Goal: Task Accomplishment & Management: Complete application form

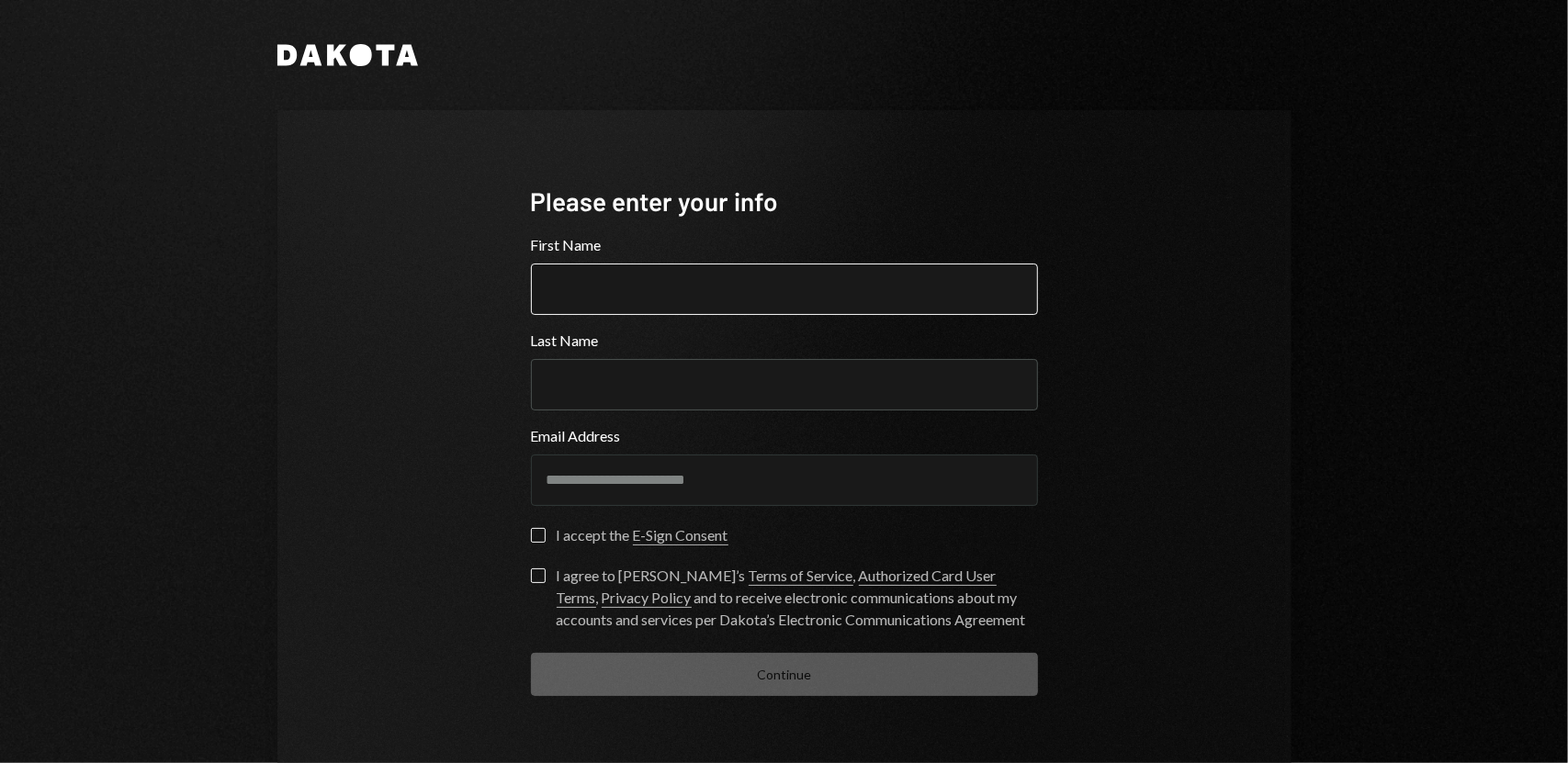
click at [708, 271] on input "First Name" at bounding box center [784, 289] width 507 height 52
type input "*********"
type input "****"
click at [457, 507] on div "**********" at bounding box center [784, 440] width 1015 height 660
click at [531, 534] on button "I accept the E-Sign Consent" at bounding box center [538, 535] width 15 height 15
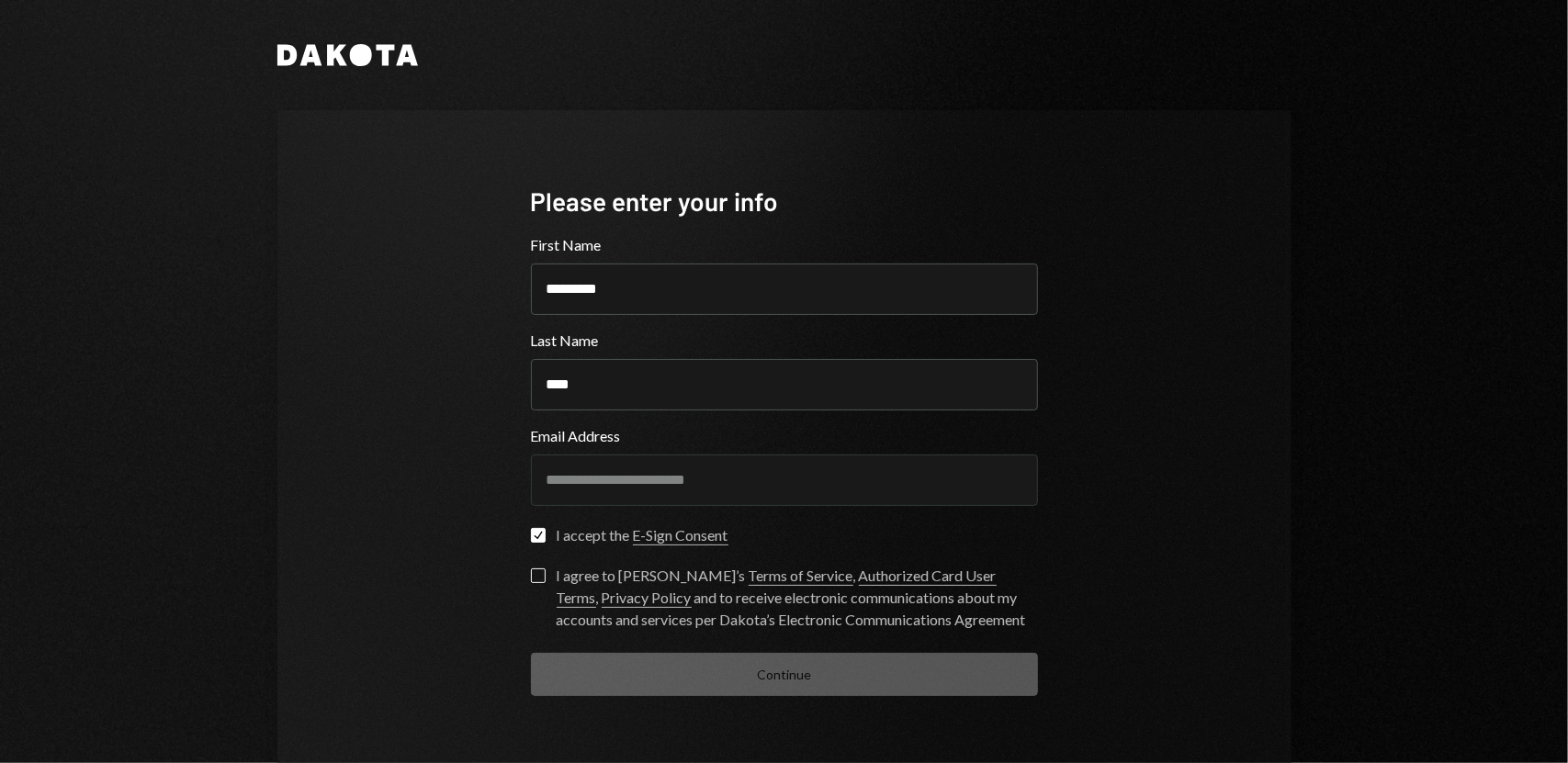
click at [537, 574] on button "I agree to [PERSON_NAME]’s Terms of Service , Authorized Card User Terms , Priv…" at bounding box center [538, 575] width 15 height 15
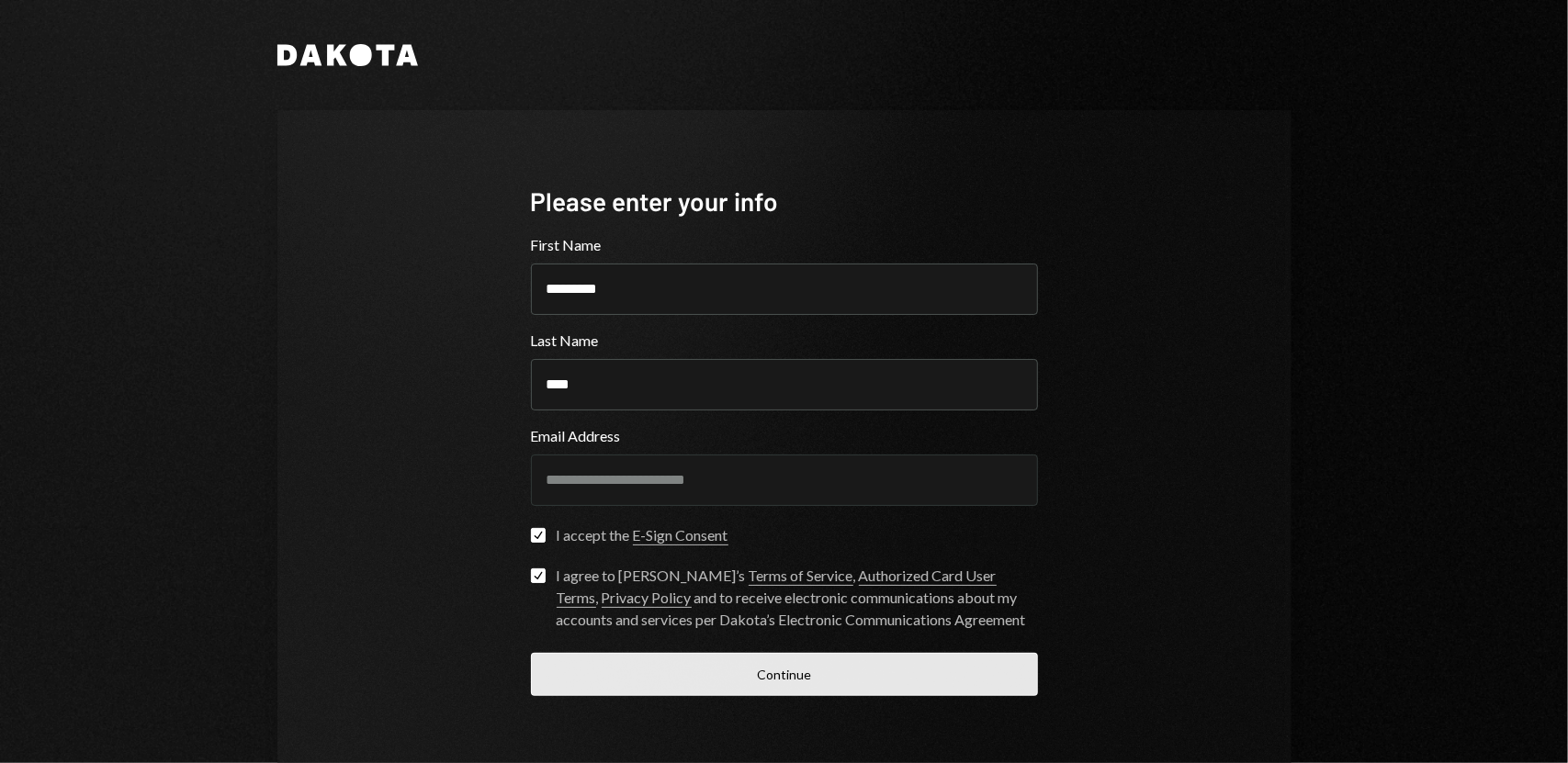
click at [734, 664] on button "Continue" at bounding box center [784, 674] width 507 height 43
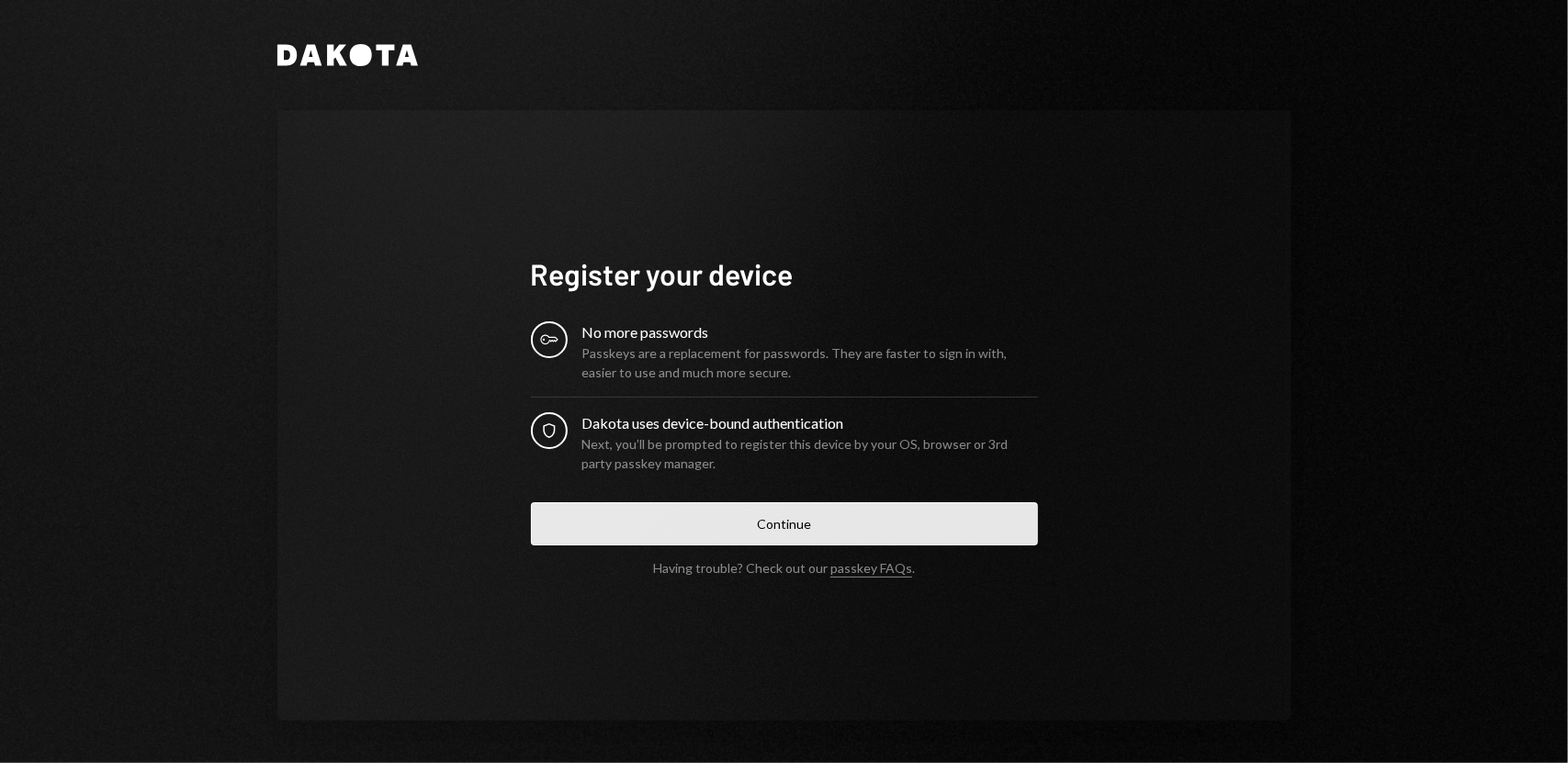
click at [728, 514] on button "Continue" at bounding box center [784, 524] width 507 height 43
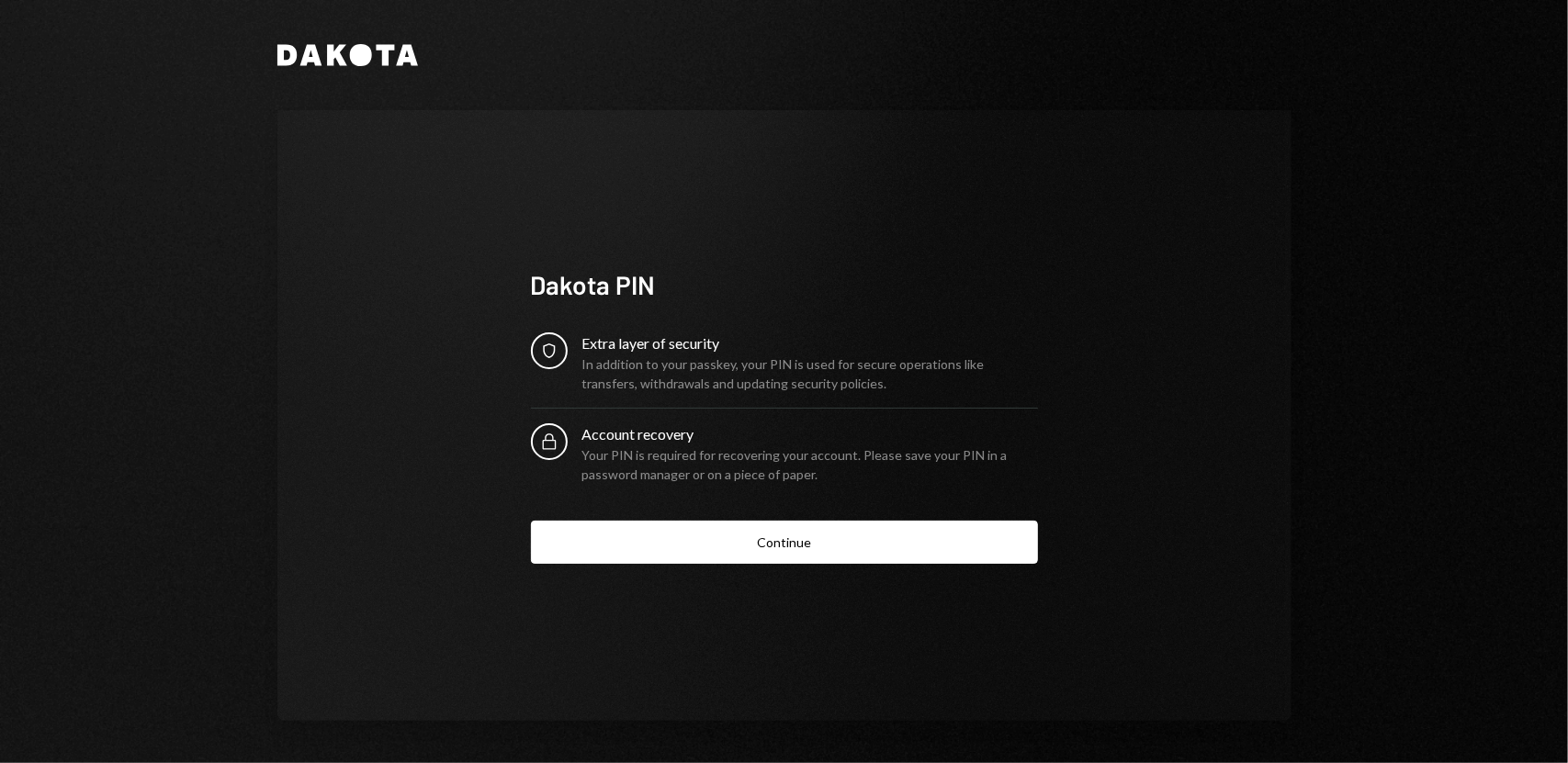
click at [781, 566] on div "Dakota PIN Security Extra layer of security In addition to your passkey, your P…" at bounding box center [784, 415] width 551 height 443
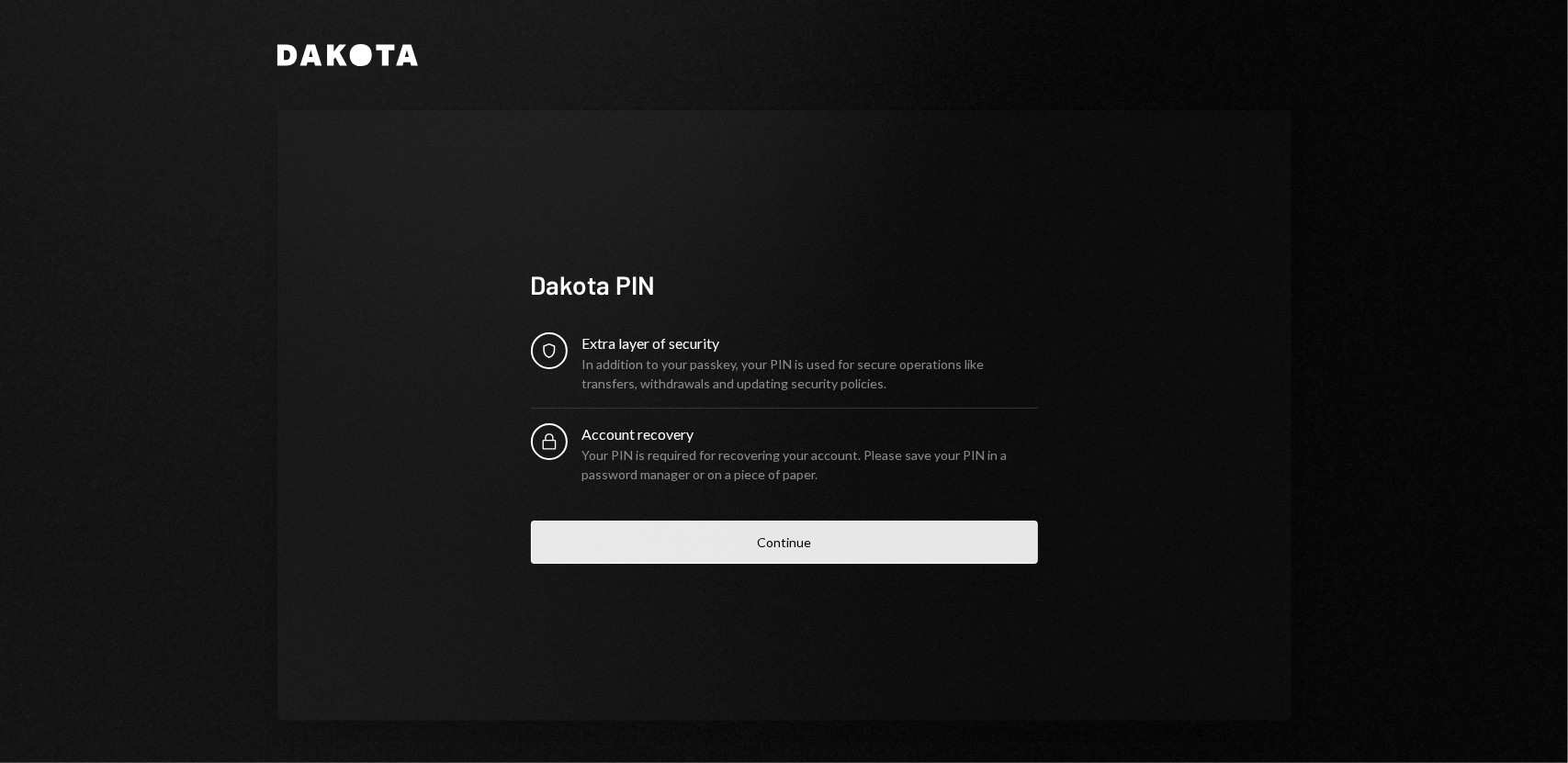
click at [792, 550] on button "Continue" at bounding box center [784, 541] width 507 height 43
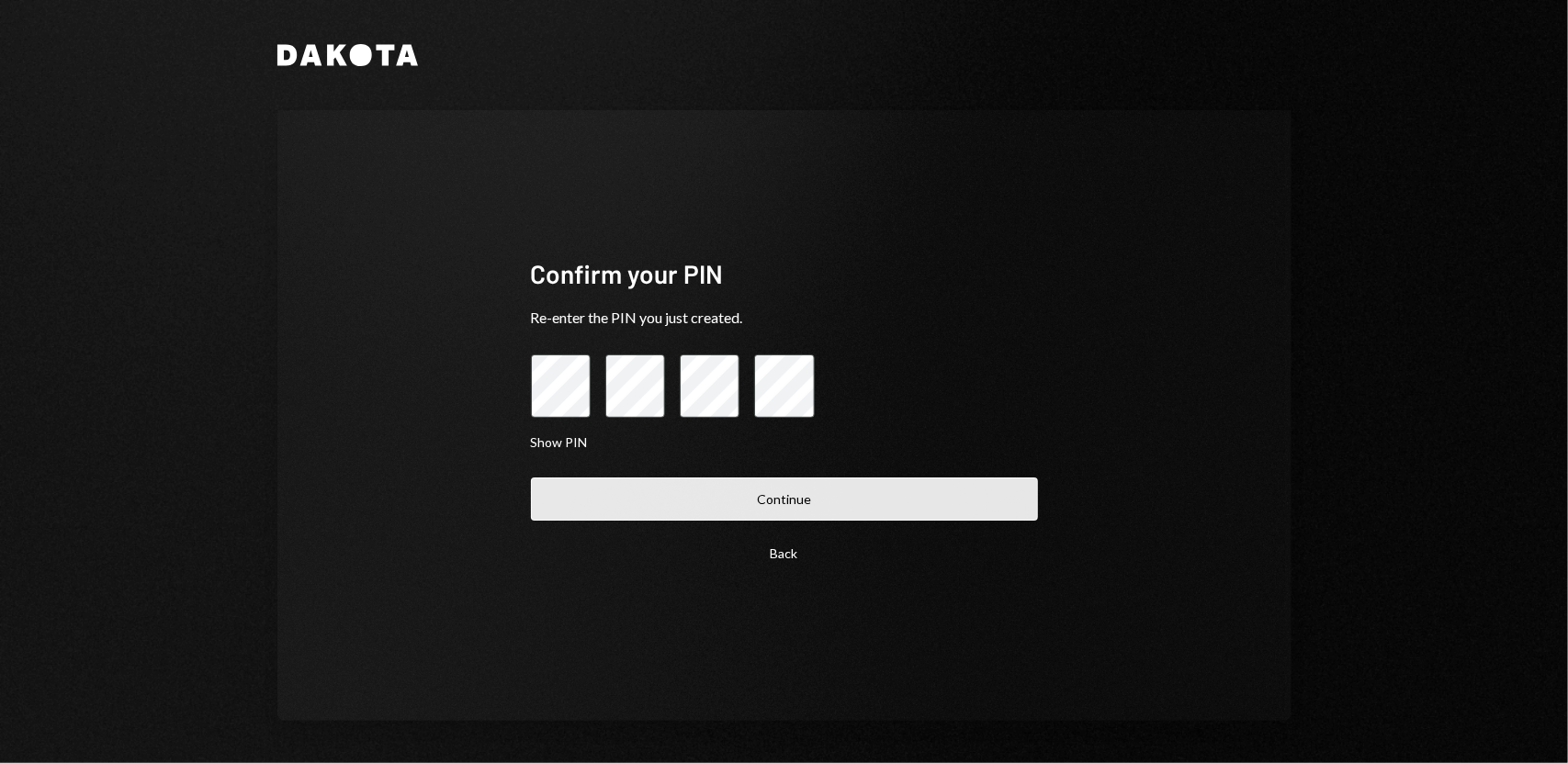
click at [807, 504] on button "Continue" at bounding box center [784, 499] width 507 height 43
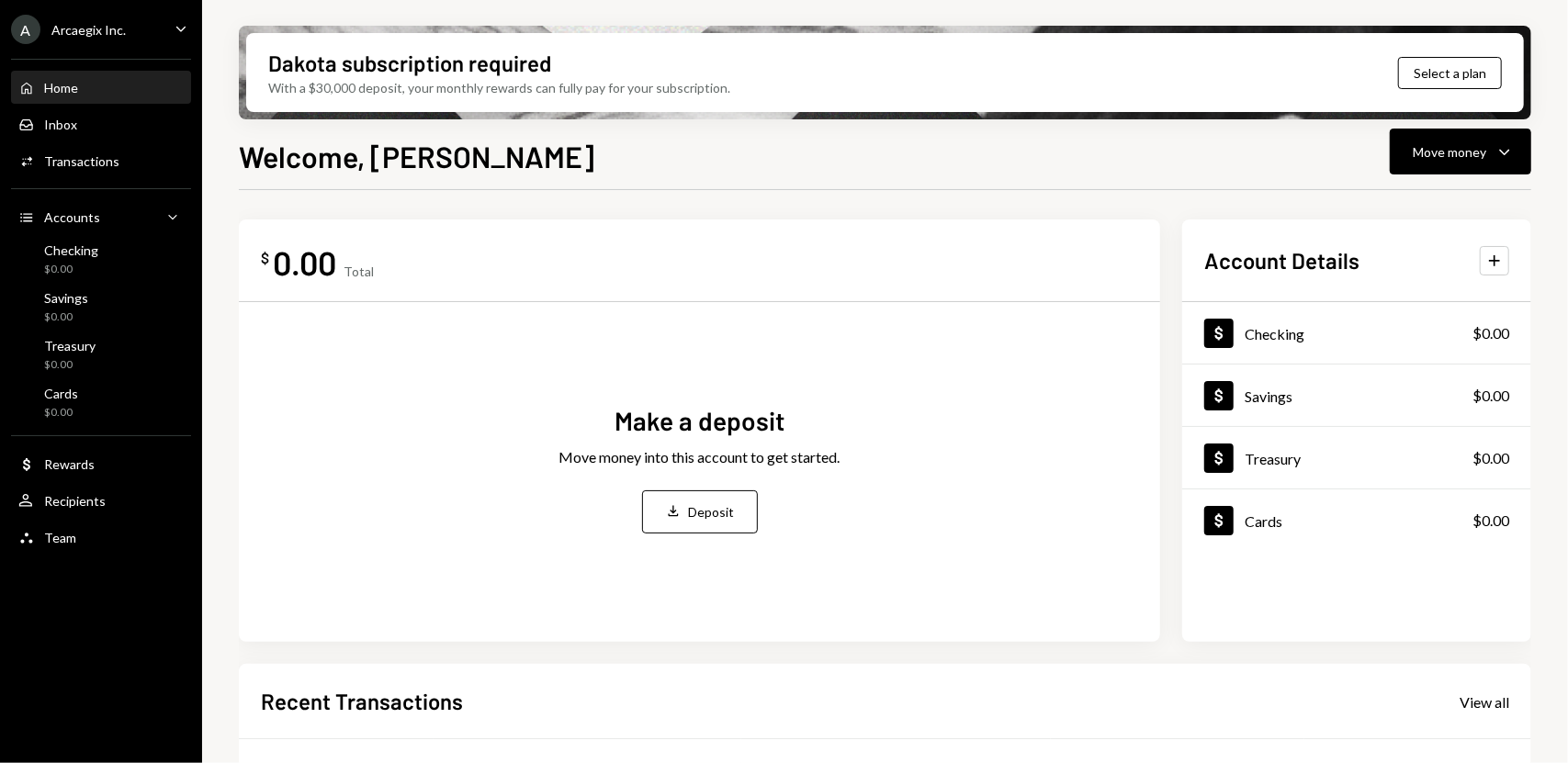
click at [140, 41] on div "A Arcaegix Inc. Caret Down" at bounding box center [100, 30] width 202 height 30
click at [383, 201] on div "$ 0.00 Total Make a deposit Move money into this account to get started. Deposi…" at bounding box center [884, 659] width 1293 height 939
click at [119, 278] on div "Checking $0.00" at bounding box center [100, 259] width 165 height 43
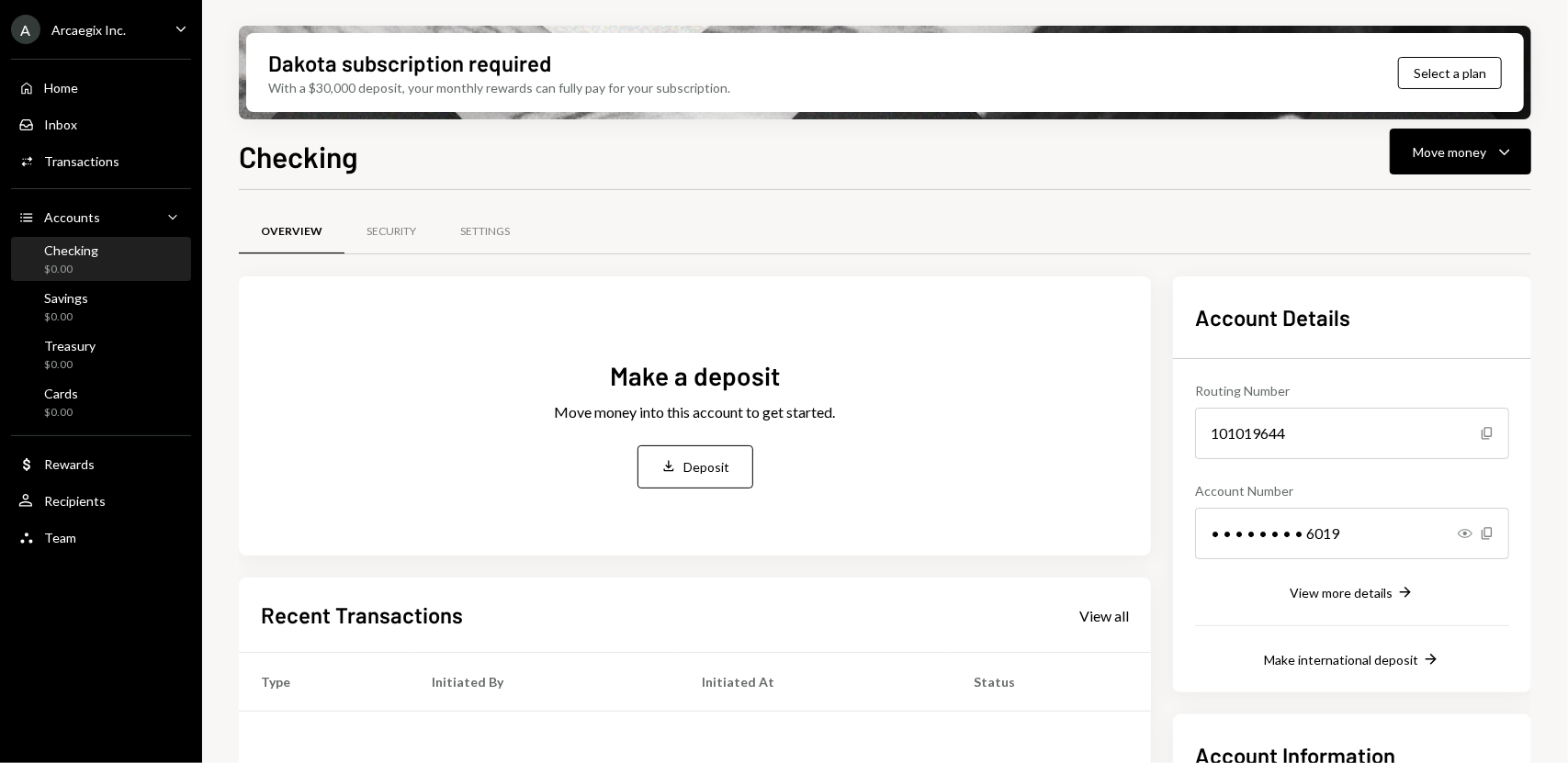
scroll to position [257, 0]
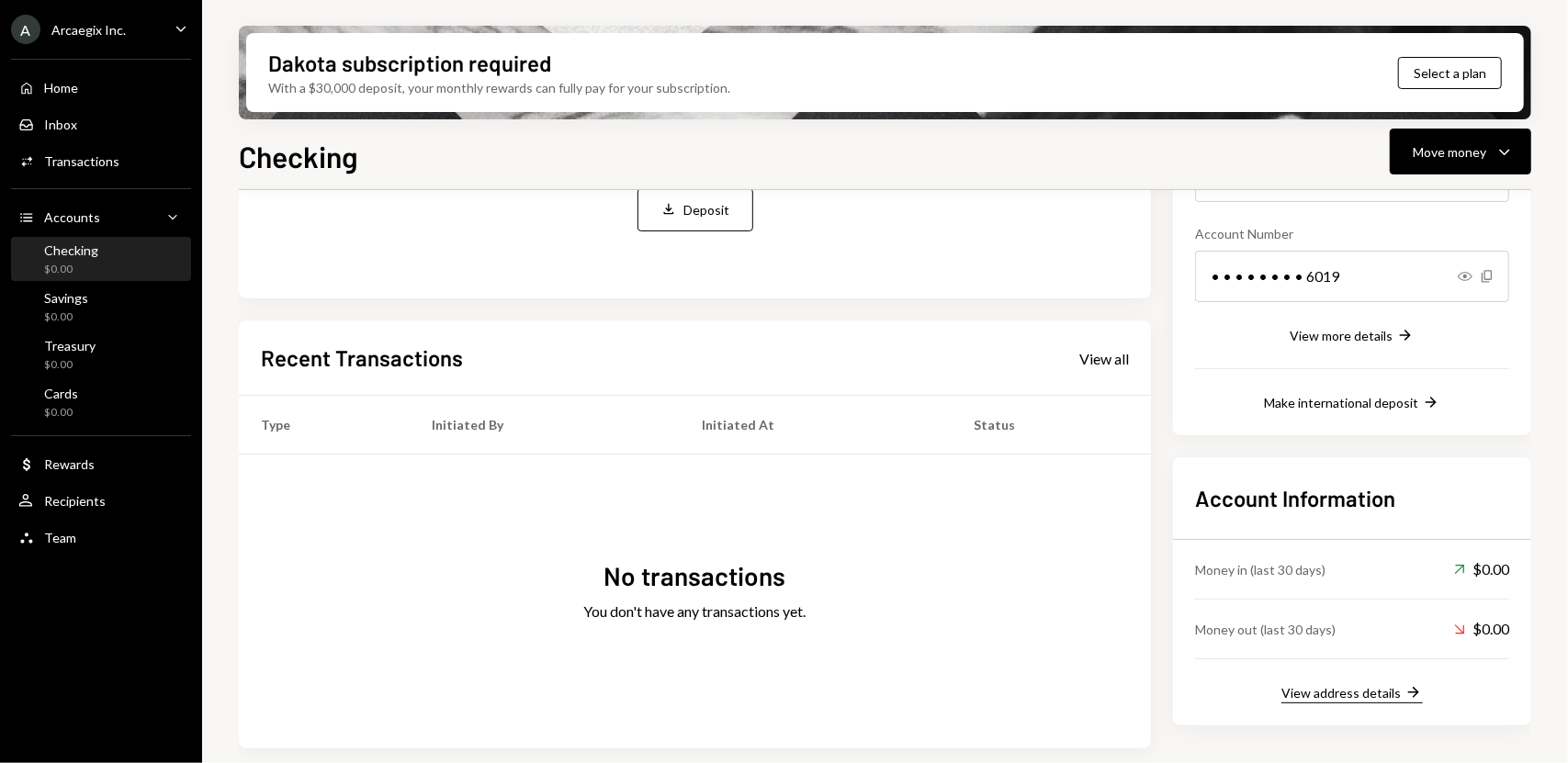
click at [1370, 686] on div "View address details" at bounding box center [1341, 693] width 119 height 16
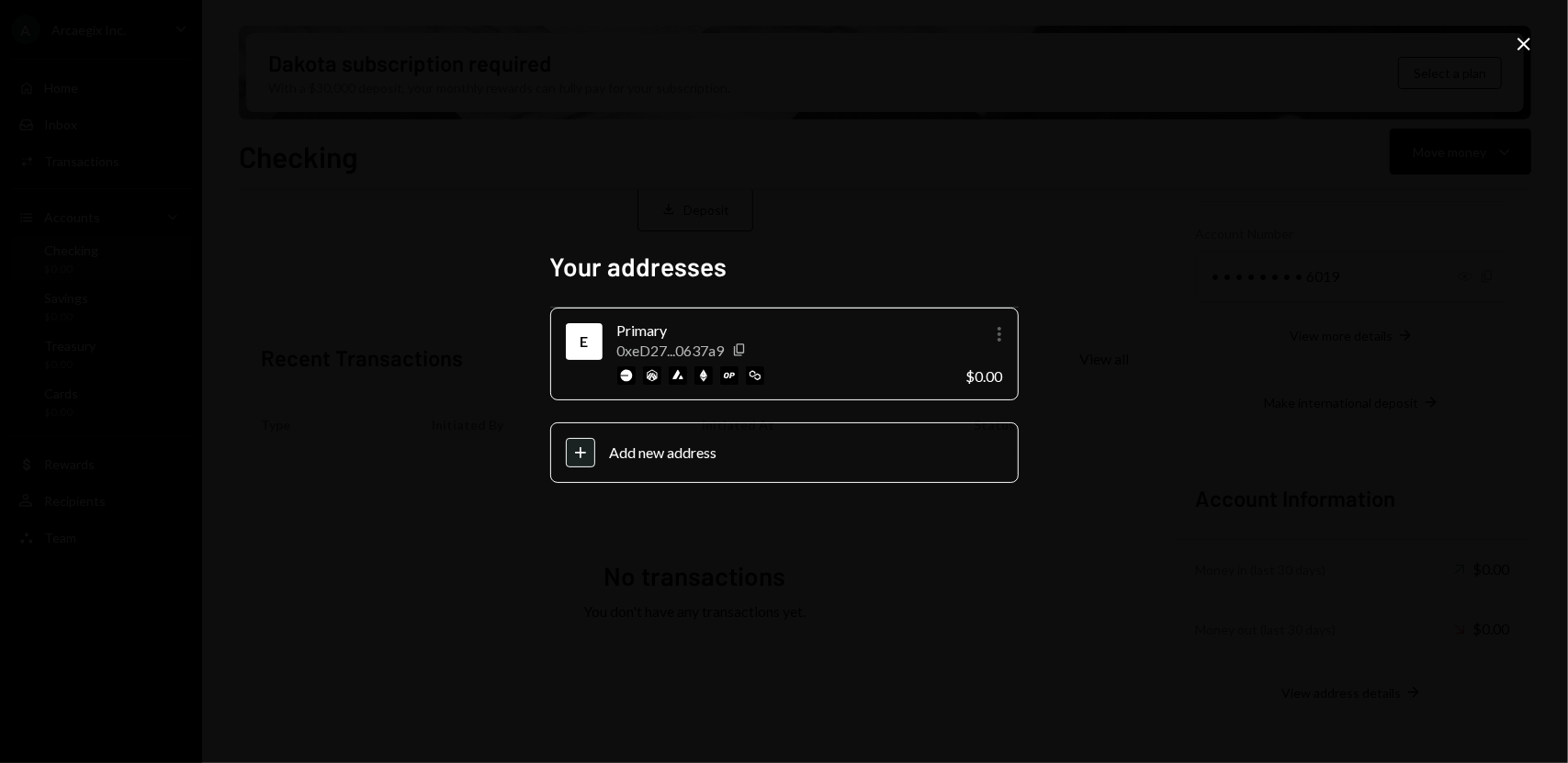
click at [1005, 330] on icon "More" at bounding box center [1000, 334] width 22 height 22
click at [1092, 332] on div "Your addresses E Primary 0xeD27...0637a9 Copy More $0.00 Plus Add new address C…" at bounding box center [784, 382] width 1568 height 763
click at [1531, 43] on icon "Close" at bounding box center [1523, 44] width 22 height 22
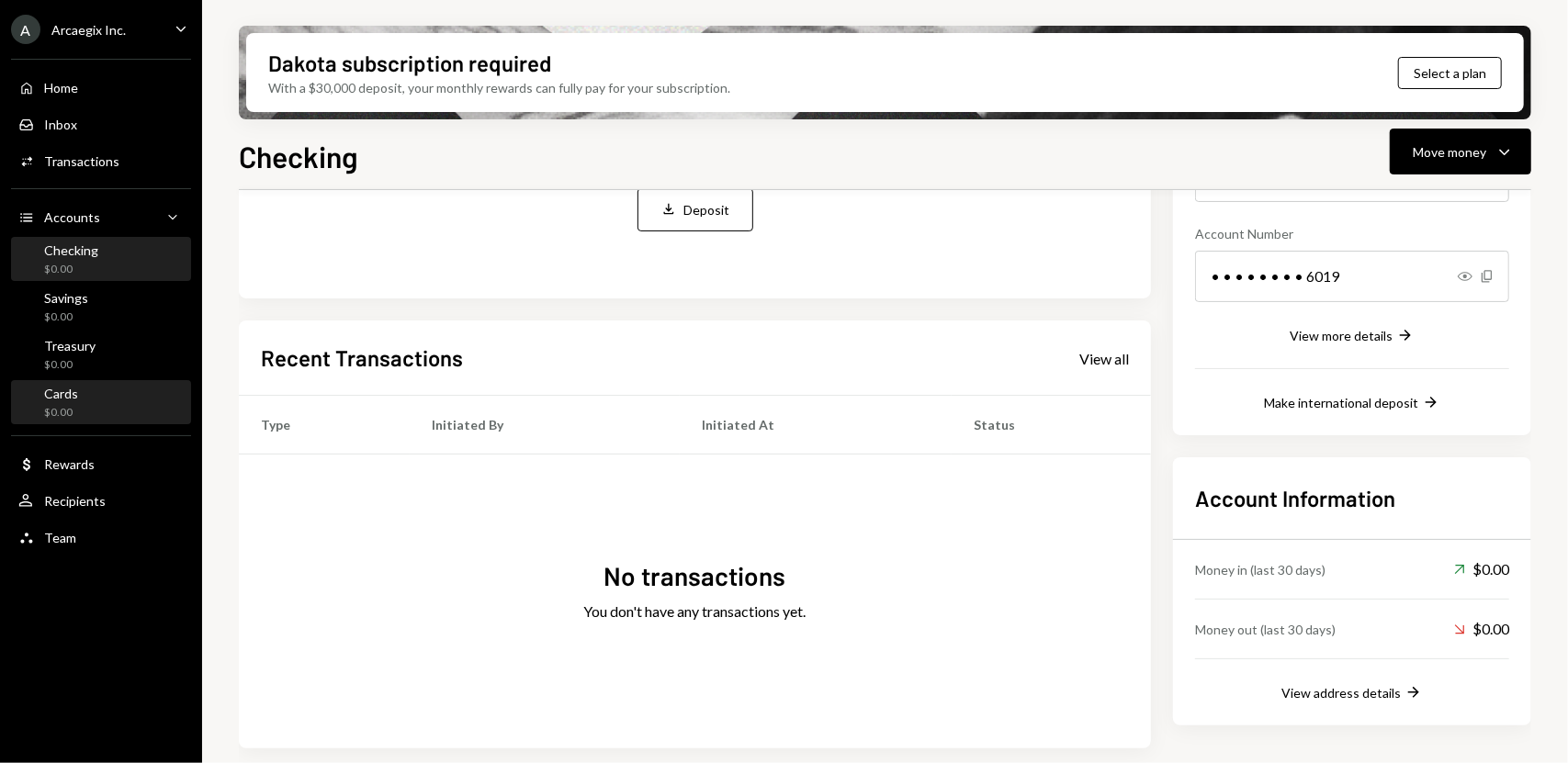
click at [108, 407] on div "Cards $0.00" at bounding box center [100, 402] width 165 height 35
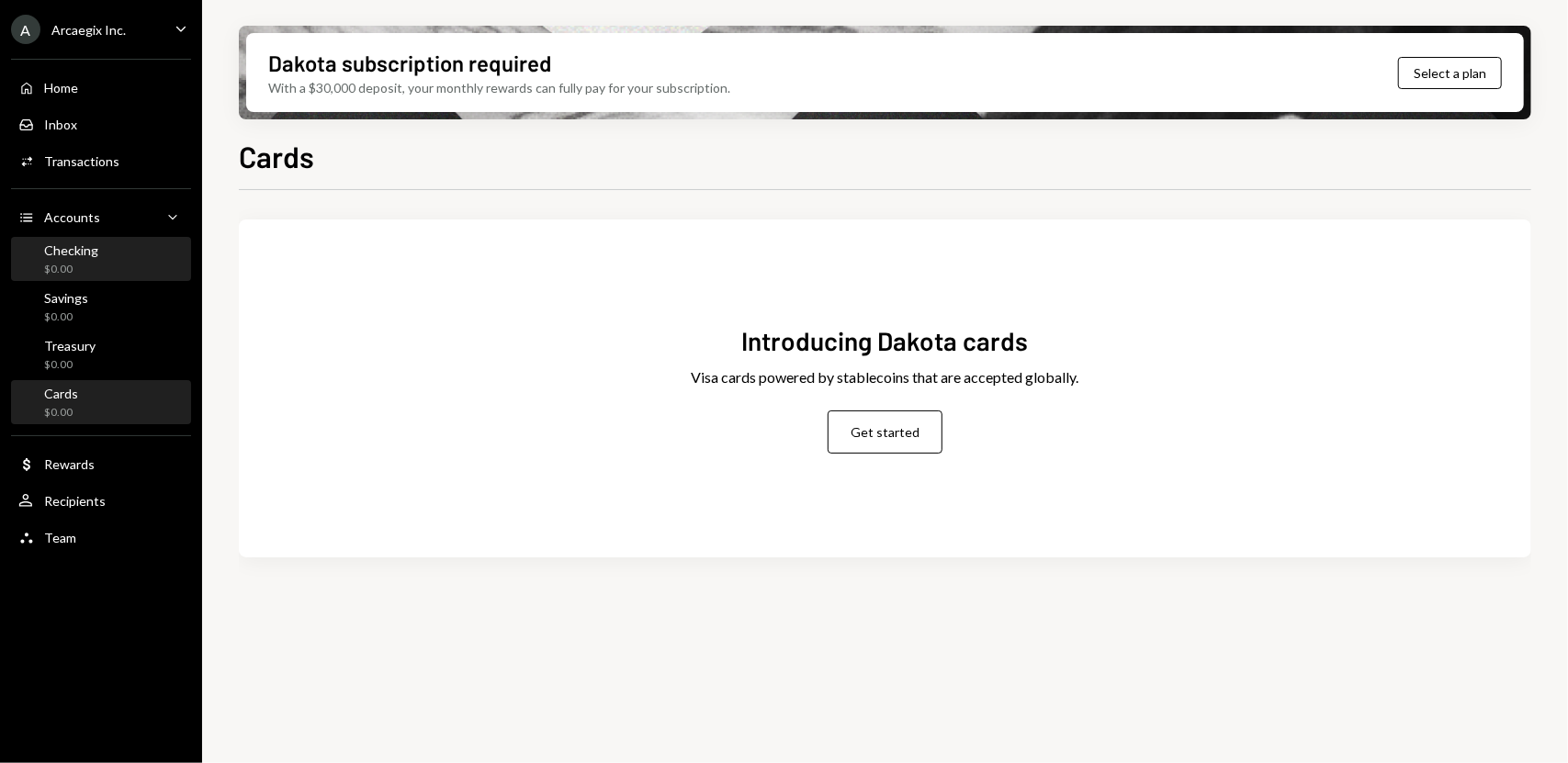
click at [97, 269] on div "Checking $0.00" at bounding box center [100, 259] width 165 height 35
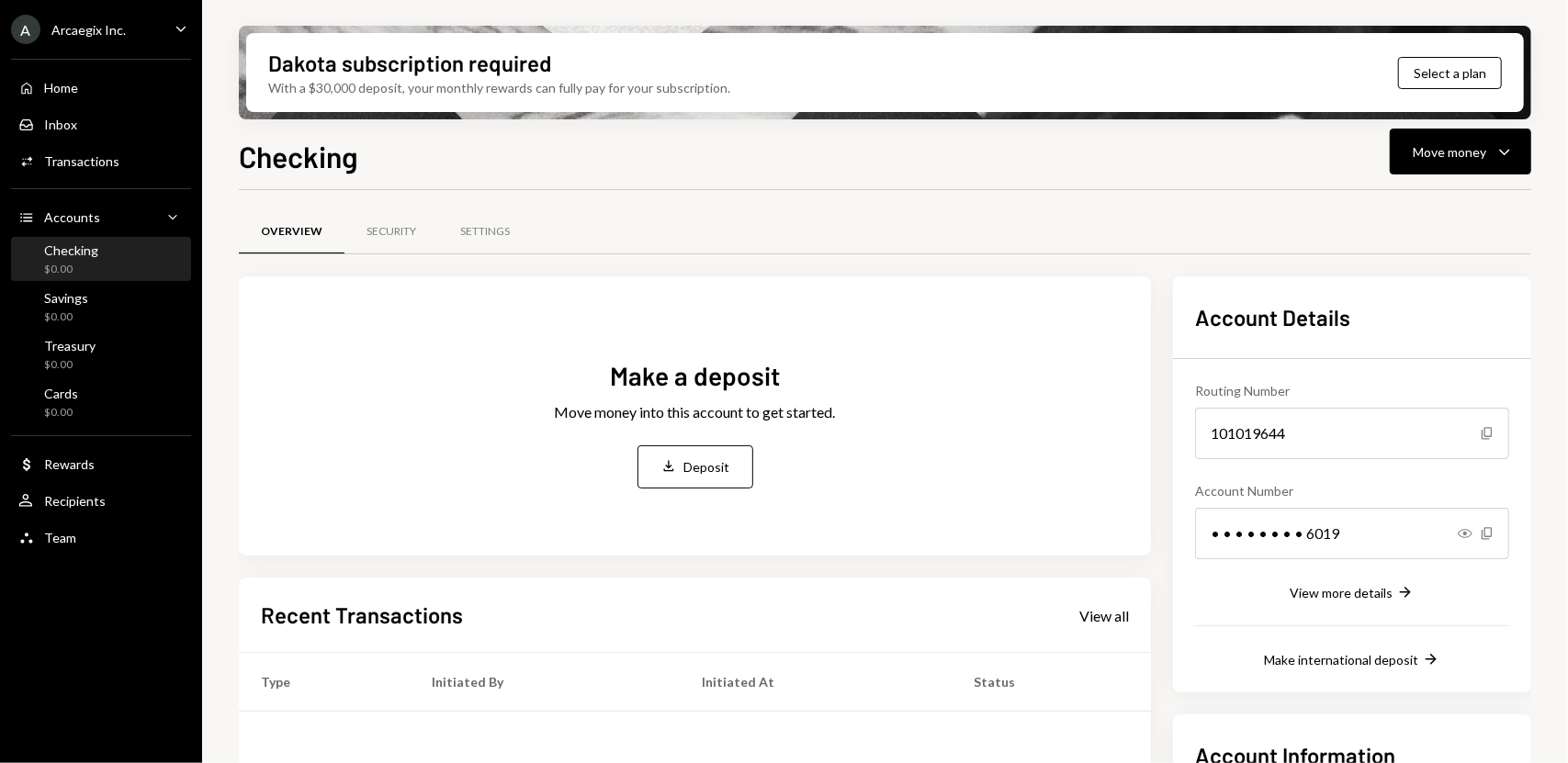
click at [111, 269] on div "Checking $0.00" at bounding box center [100, 259] width 165 height 35
click at [67, 263] on div "$0.00" at bounding box center [71, 269] width 55 height 16
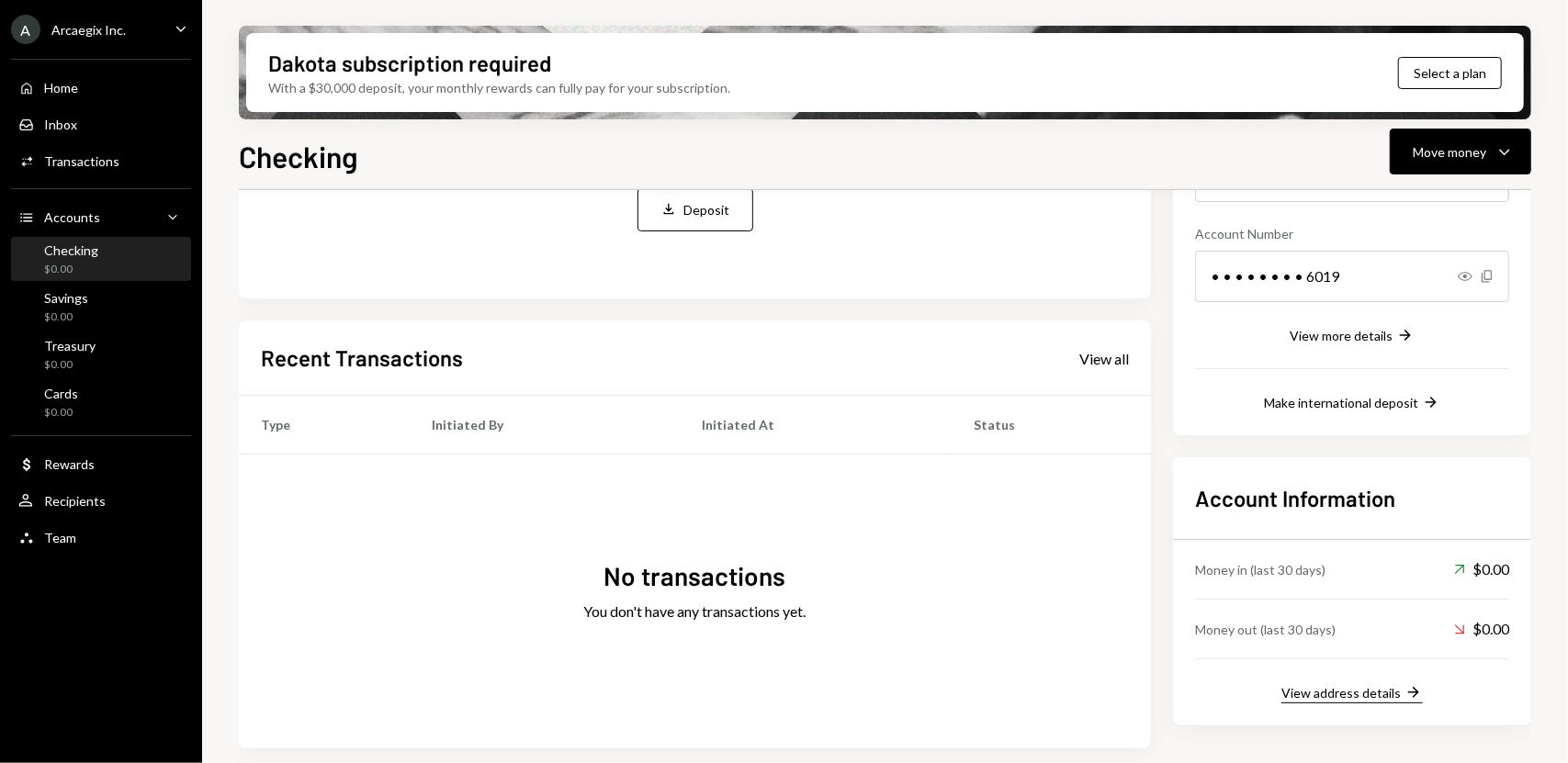
click at [1348, 686] on div "View address details" at bounding box center [1341, 693] width 119 height 16
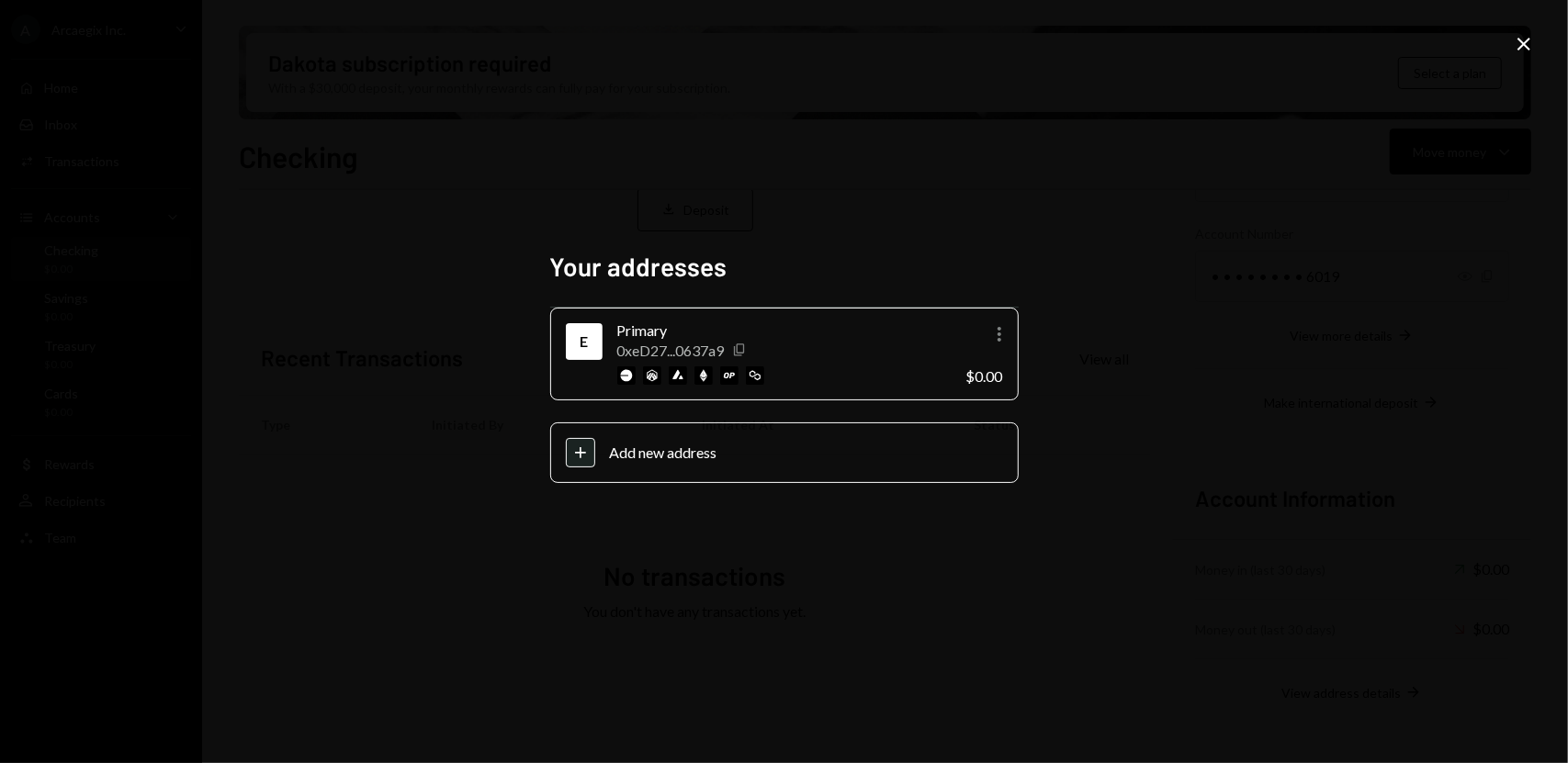
click at [742, 352] on icon "Copy" at bounding box center [739, 350] width 15 height 15
click at [1112, 576] on div "Your addresses E Primary 0xeD27...0637a9 Copy More $0.00 Plus Add new address C…" at bounding box center [784, 382] width 1568 height 763
click at [1229, 358] on div "Your addresses E Primary 0xeD27...0637a9 Copy More $0.00 Plus Add new address C…" at bounding box center [784, 382] width 1568 height 763
click at [1519, 51] on icon "Close" at bounding box center [1523, 44] width 22 height 22
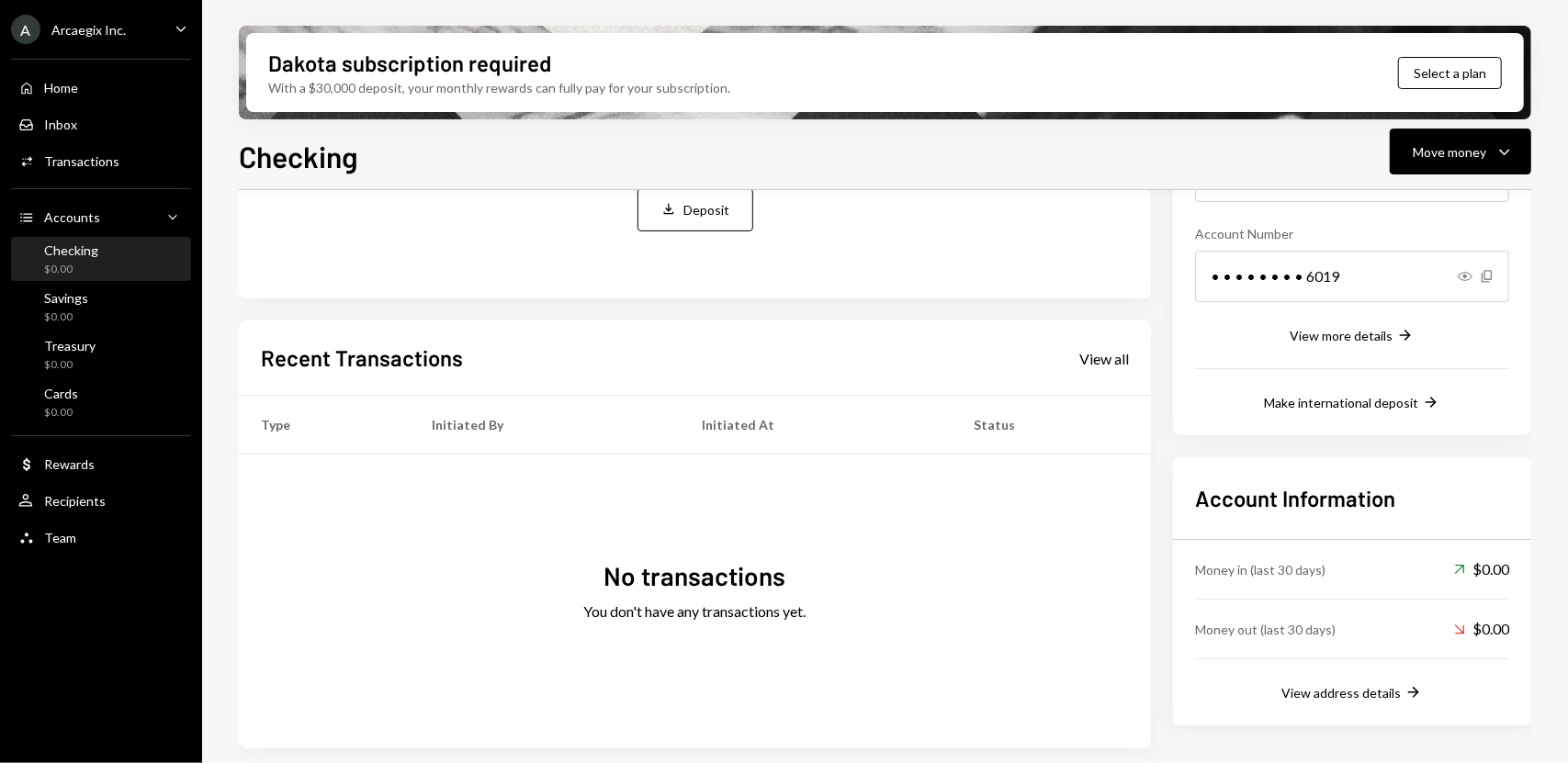
scroll to position [0, 0]
